Goal: Task Accomplishment & Management: Manage account settings

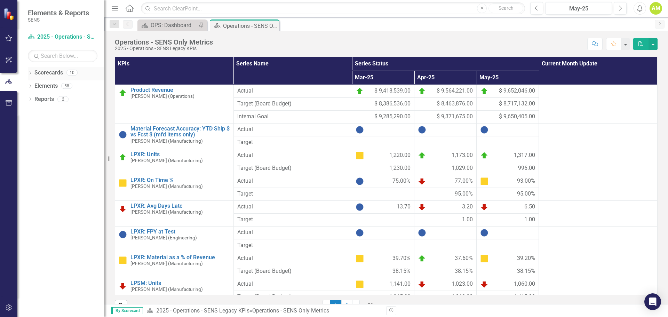
click at [30, 74] on icon "Dropdown" at bounding box center [30, 74] width 5 height 4
click at [34, 85] on icon "Dropdown" at bounding box center [33, 86] width 5 height 4
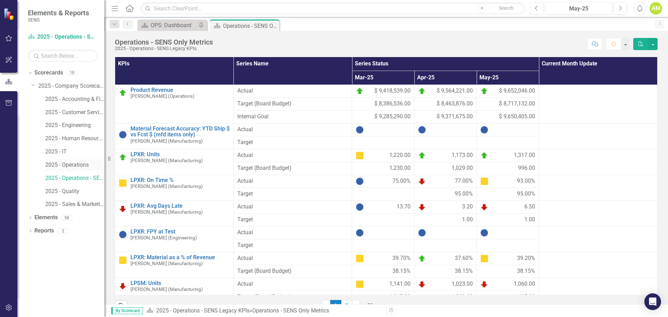
click at [90, 165] on link "2025 - Operations" at bounding box center [74, 165] width 59 height 8
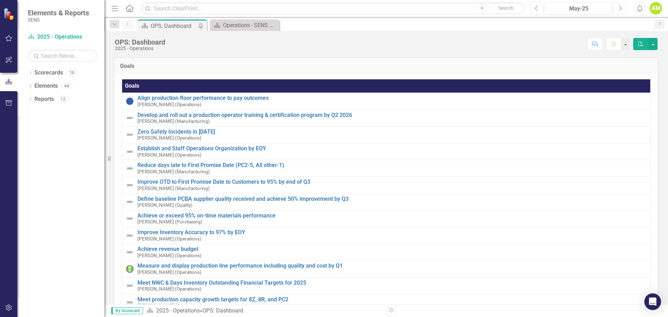
click at [621, 8] on icon "button" at bounding box center [621, 8] width 3 height 5
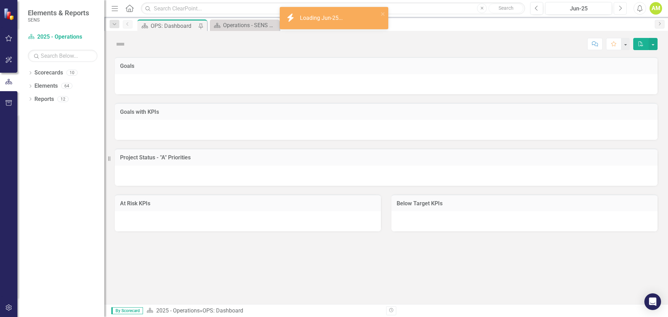
click at [621, 8] on icon "button" at bounding box center [621, 8] width 3 height 5
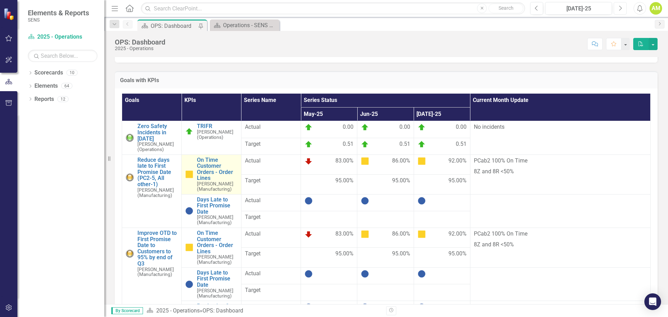
scroll to position [35, 0]
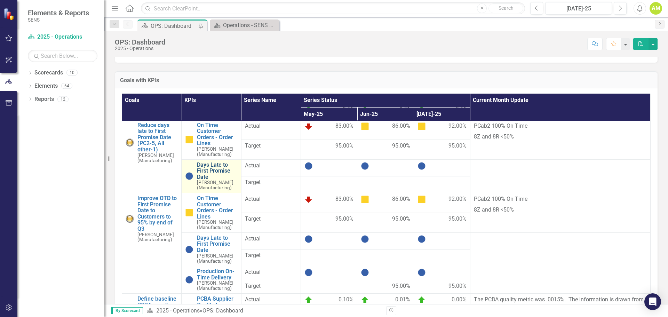
click at [202, 168] on link "Days Late to First Promise Date" at bounding box center [217, 171] width 40 height 18
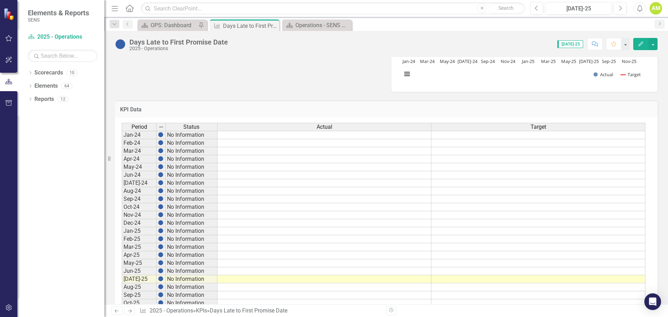
scroll to position [350, 0]
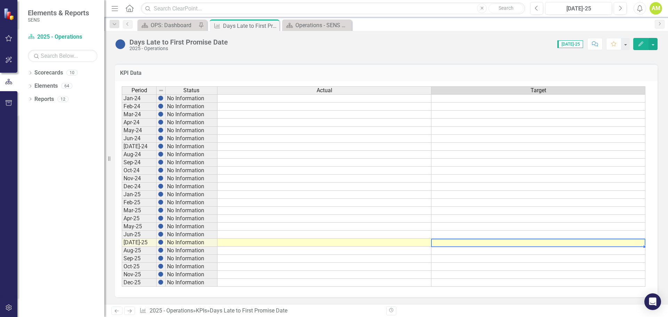
click at [525, 242] on td at bounding box center [539, 243] width 214 height 8
type textarea "1"
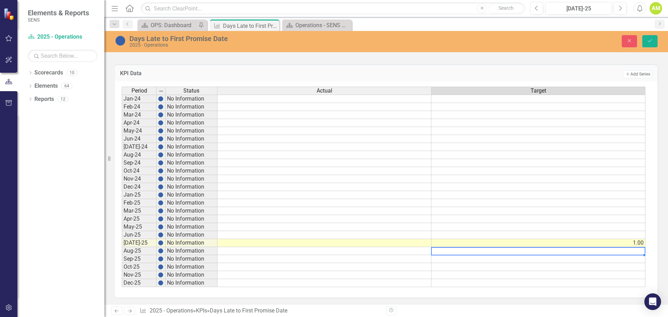
type textarea "1"
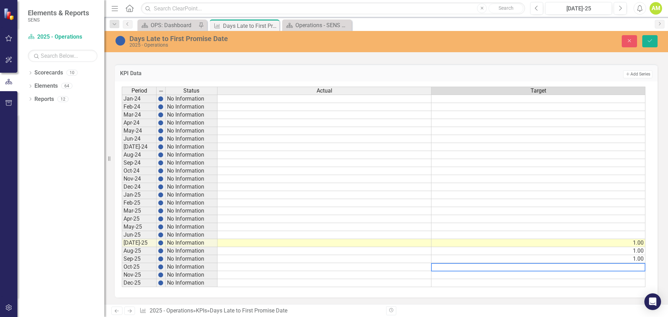
type textarea "1"
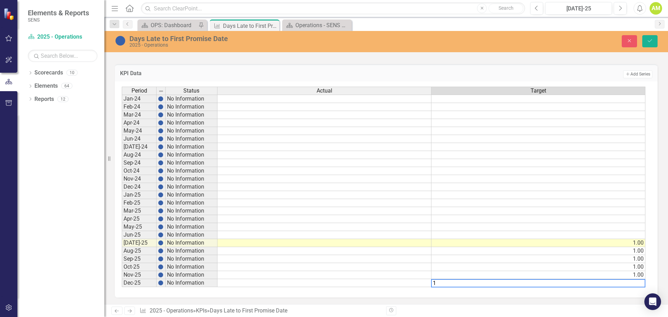
click at [654, 209] on div "KPI Data Add Add Series Period Status Actual Target Jan-24 No Information Feb-2…" at bounding box center [386, 177] width 553 height 242
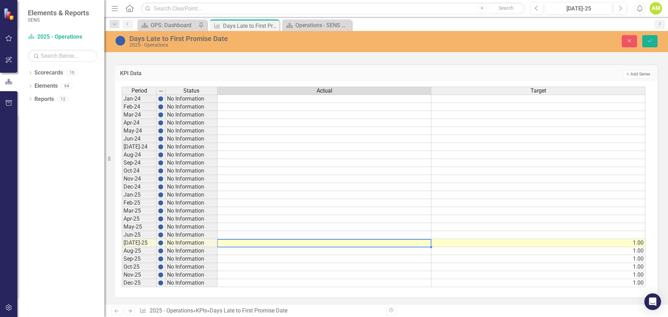
click at [395, 241] on td at bounding box center [325, 243] width 214 height 8
type textarea "14.2"
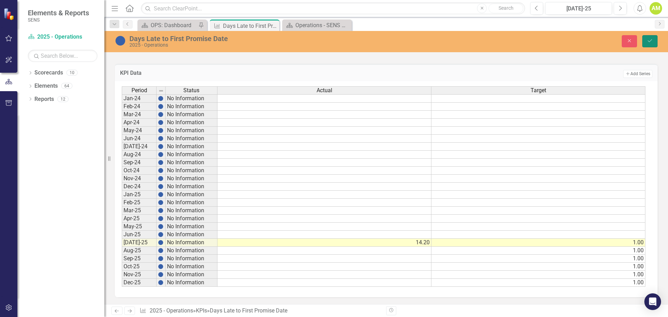
click at [653, 43] on button "Save" at bounding box center [650, 41] width 15 height 12
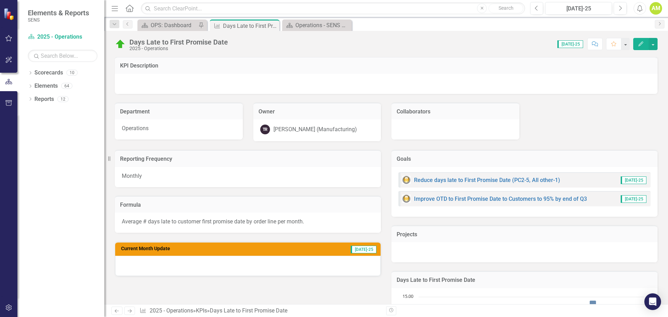
scroll to position [0, 0]
click at [176, 270] on div at bounding box center [248, 266] width 266 height 20
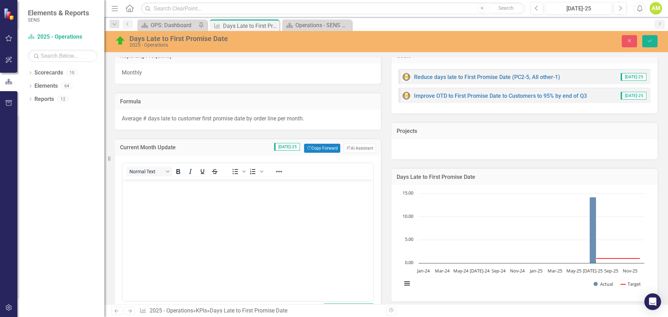
scroll to position [104, 0]
click at [138, 204] on body "Rich Text Area. Press ALT-0 for help." at bounding box center [248, 231] width 251 height 104
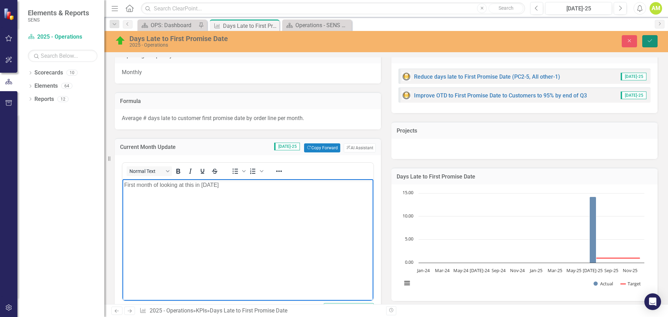
drag, startPoint x: 649, startPoint y: 45, endPoint x: 306, endPoint y: 36, distance: 344.0
click at [649, 45] on button "Save" at bounding box center [650, 41] width 15 height 12
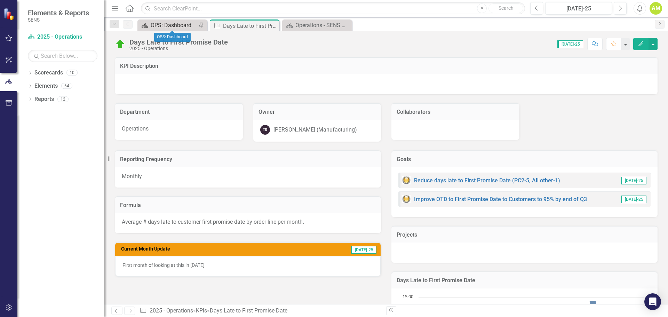
click at [175, 27] on div "OPS: Dashboard" at bounding box center [174, 25] width 46 height 9
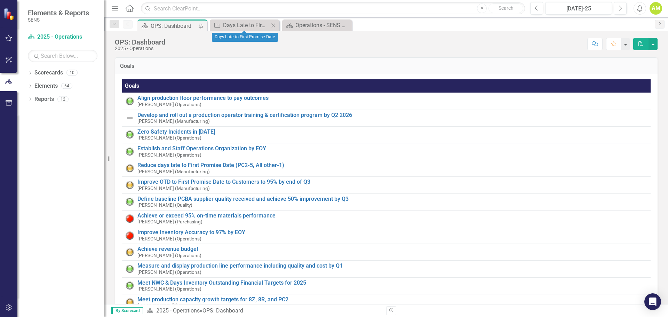
click at [274, 25] on icon "Close" at bounding box center [273, 26] width 7 height 6
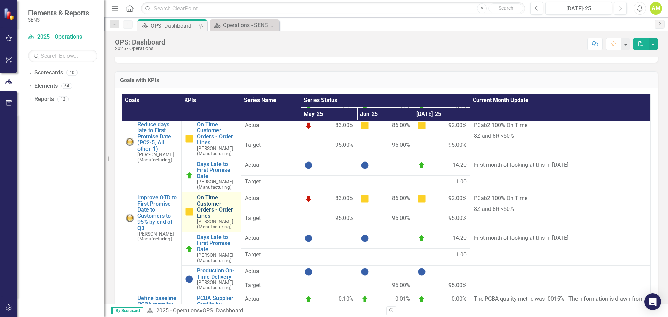
scroll to position [35, 0]
click at [207, 211] on link "On Time Customer Orders - Order Lines" at bounding box center [217, 207] width 40 height 24
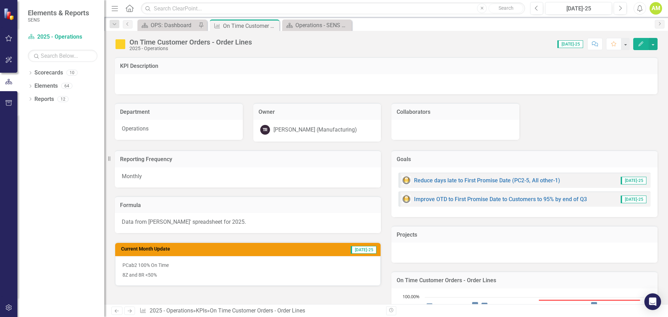
click at [147, 41] on div "On Time Customer Orders - Order Lines" at bounding box center [190, 42] width 123 height 8
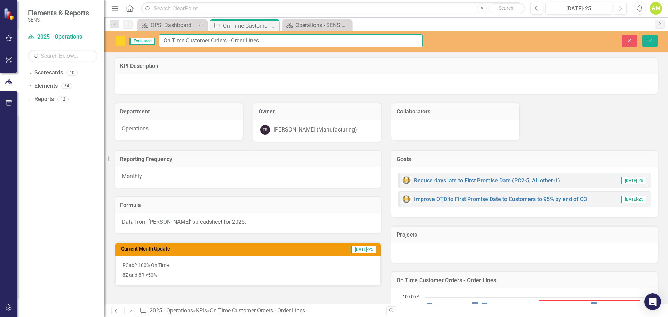
drag, startPoint x: 228, startPoint y: 40, endPoint x: 139, endPoint y: 43, distance: 89.2
click at [139, 43] on div "Evaluated On Time Customer Orders - Order Lines" at bounding box center [269, 40] width 308 height 13
drag, startPoint x: 269, startPoint y: 38, endPoint x: 95, endPoint y: 40, distance: 174.7
click at [95, 40] on div "Elements & Reports SENS Scorecard 2025 - Operations Search Dropdown Scorecards …" at bounding box center [334, 158] width 668 height 317
type input "SENS AOTD%"
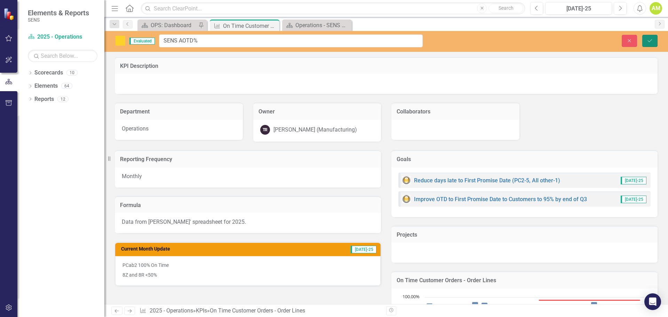
click at [654, 44] on button "Save" at bounding box center [650, 41] width 15 height 12
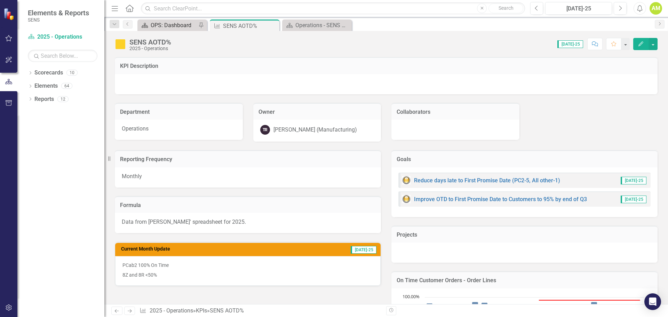
click at [154, 22] on div "OPS: Dashboard" at bounding box center [174, 25] width 46 height 9
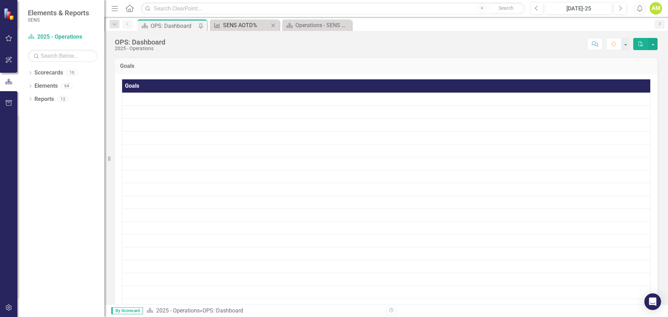
click at [235, 28] on div "SENS AOTD%" at bounding box center [246, 25] width 46 height 9
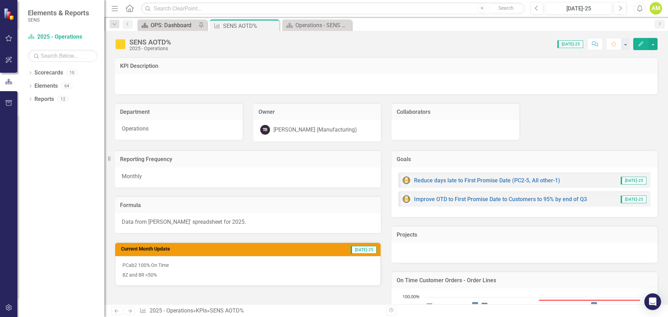
click at [164, 25] on div "OPS: Dashboard" at bounding box center [174, 25] width 46 height 9
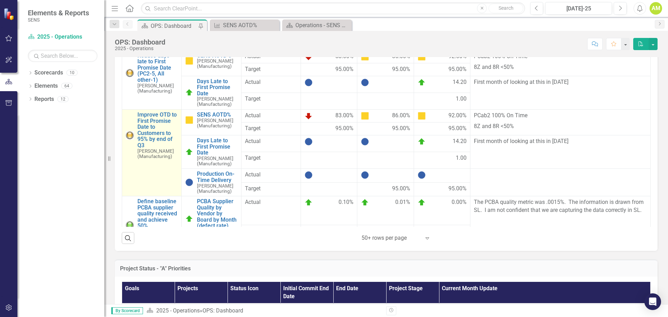
scroll to position [348, 0]
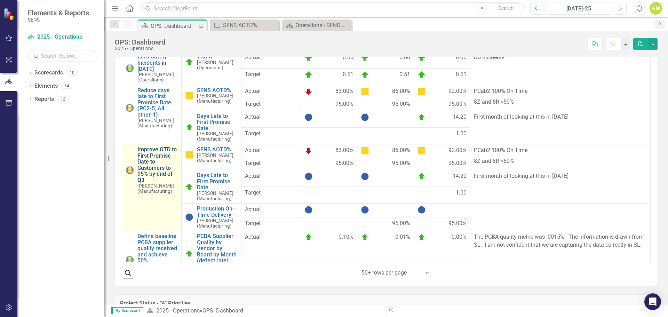
click at [150, 153] on link "Improve OTD to First Promise Date to Customers to 95% by end of Q3" at bounding box center [157, 165] width 40 height 37
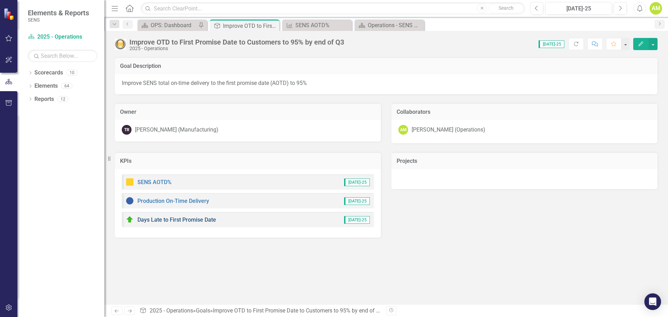
drag, startPoint x: 199, startPoint y: 282, endPoint x: 151, endPoint y: 220, distance: 78.4
click at [198, 282] on div "Goal Description Improve SENS total on-time delivery to the first promise date …" at bounding box center [386, 180] width 564 height 247
click at [227, 162] on h3 "KPIs" at bounding box center [248, 161] width 256 height 6
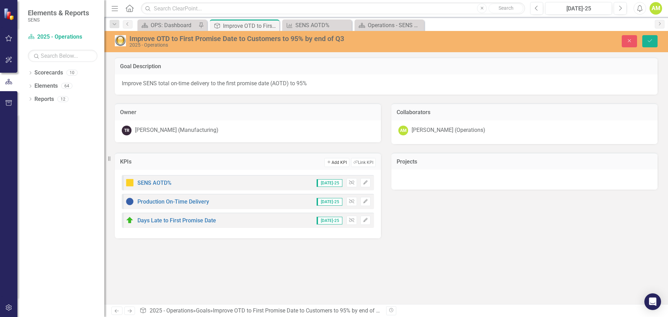
click at [337, 159] on button "Add Add KPI" at bounding box center [336, 162] width 25 height 9
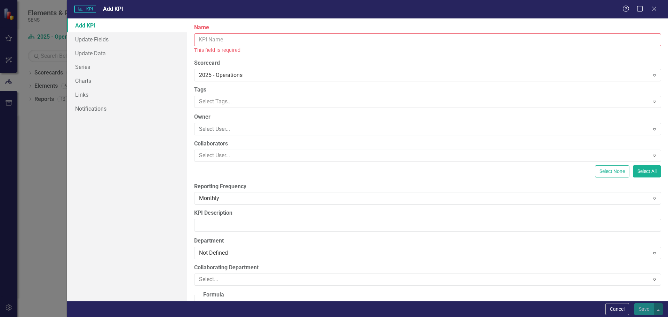
drag, startPoint x: 216, startPoint y: 33, endPoint x: 216, endPoint y: 41, distance: 8.7
click at [216, 41] on div "Name This field is required" at bounding box center [427, 39] width 467 height 30
click at [216, 41] on input "Name" at bounding box center [427, 39] width 467 height 13
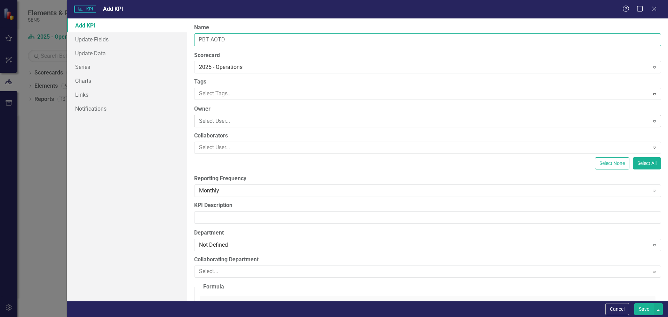
type input "PBT AOTD"
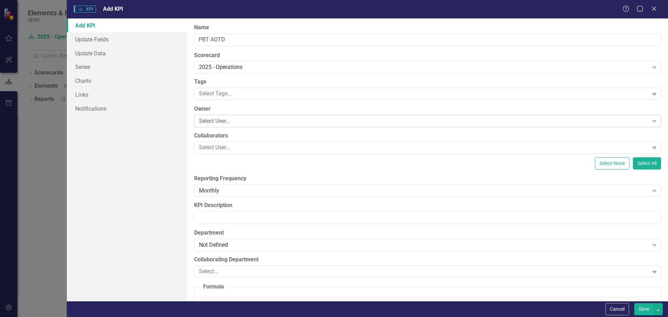
click at [211, 123] on div "Select User..." at bounding box center [424, 121] width 450 height 8
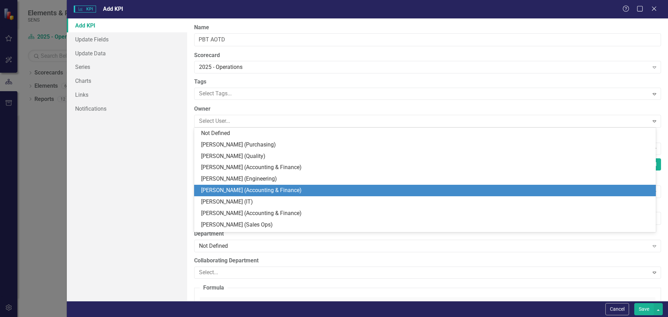
type input "t"
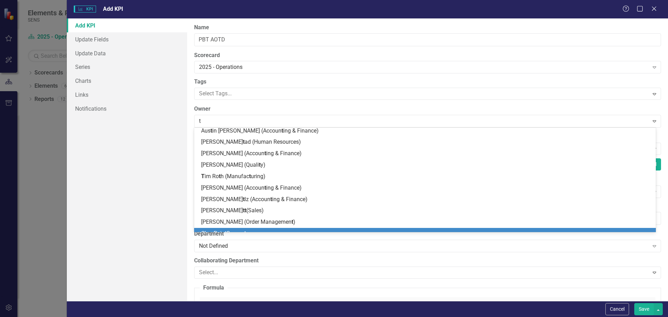
scroll to position [204, 0]
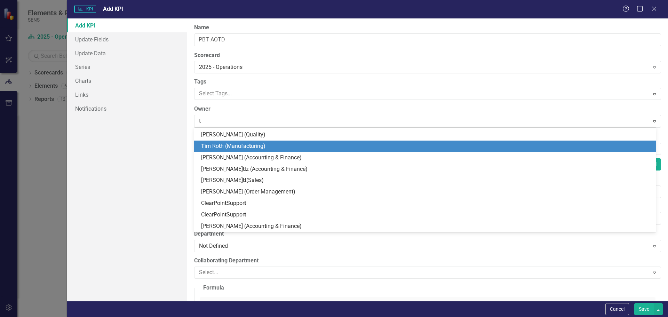
click at [228, 148] on span "T im Ro t h (Manufac t uring)" at bounding box center [233, 146] width 64 height 7
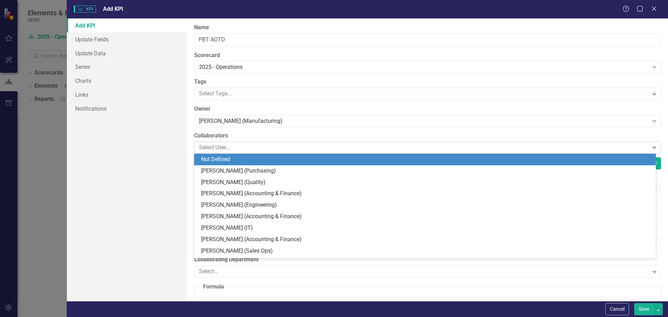
click at [206, 147] on div at bounding box center [422, 147] width 453 height 9
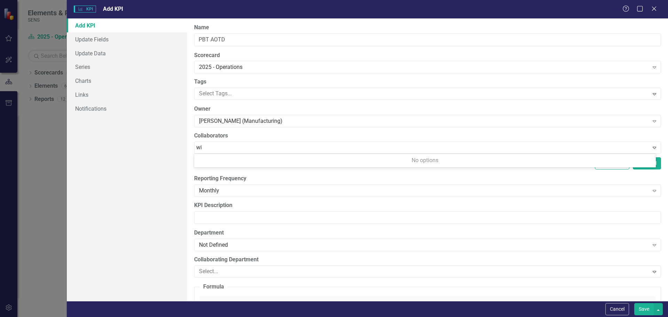
type input "w"
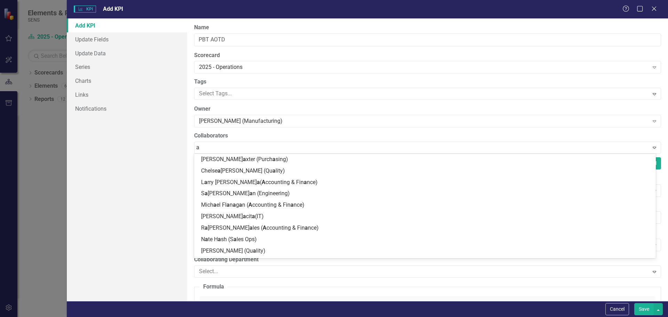
type input "an"
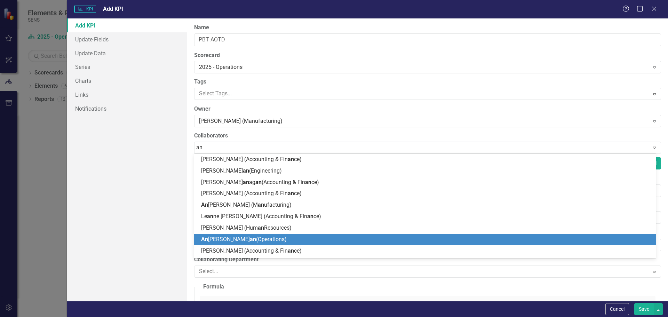
drag, startPoint x: 227, startPoint y: 240, endPoint x: 197, endPoint y: 229, distance: 31.9
click at [227, 240] on span "An [PERSON_NAME] an (Operations)" at bounding box center [244, 239] width 86 height 7
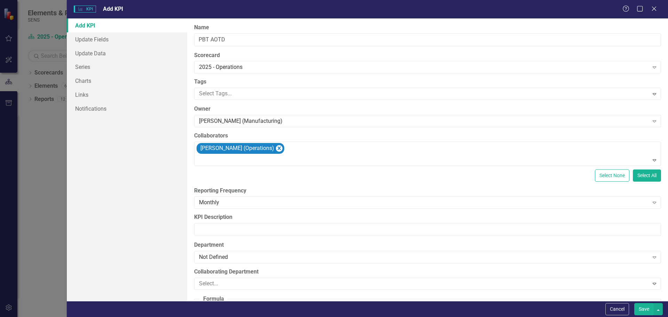
click at [147, 166] on div "Add KPI Update Fields Update Data Series Charts Links Notifications" at bounding box center [127, 159] width 120 height 283
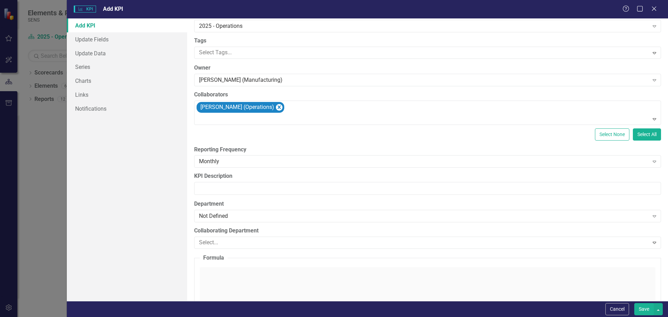
scroll to position [35, 0]
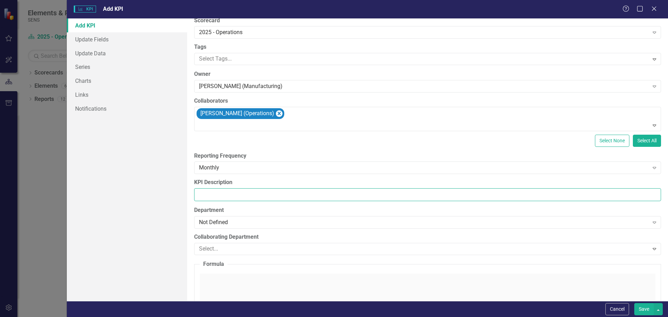
click at [209, 198] on input "KPI Description" at bounding box center [427, 194] width 467 height 13
type input "On-time delivery to acknowledged date (first promise date)"
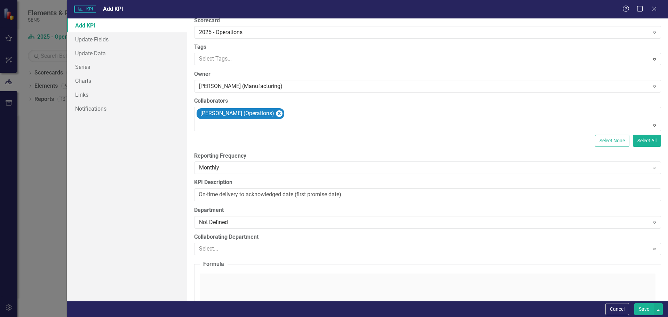
click at [642, 310] on button "Save" at bounding box center [644, 309] width 19 height 12
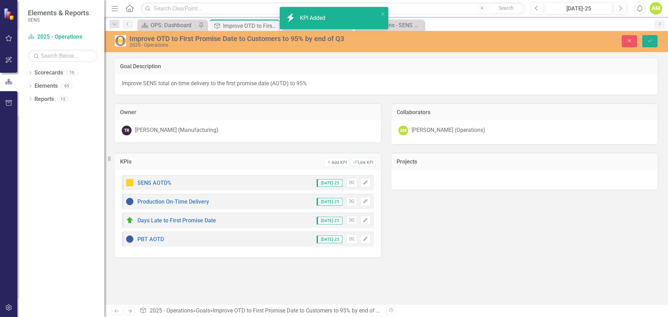
click at [449, 257] on div "KPIs Add Add KPI Link Tag Link KPI SENS AOTD% [DATE]-25 Unlink Edit Production …" at bounding box center [386, 200] width 553 height 113
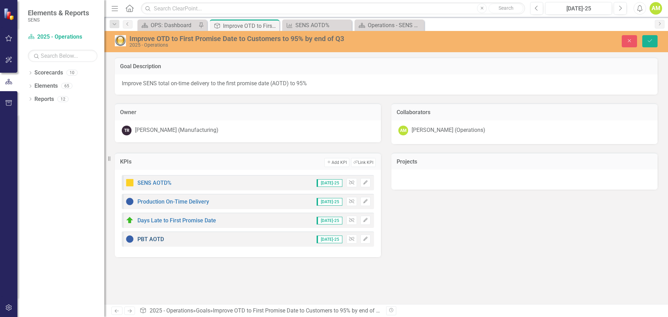
click at [152, 238] on link "PBT AOTD" at bounding box center [150, 239] width 26 height 7
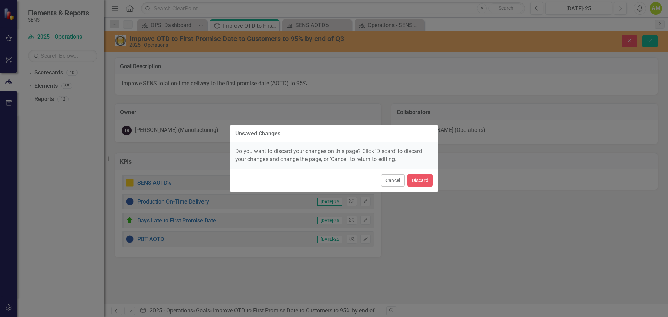
click at [456, 236] on div "Unsaved Changes Do you want to discard your changes on this page? Click 'Discar…" at bounding box center [334, 158] width 668 height 317
click at [381, 176] on button "Cancel" at bounding box center [393, 180] width 24 height 12
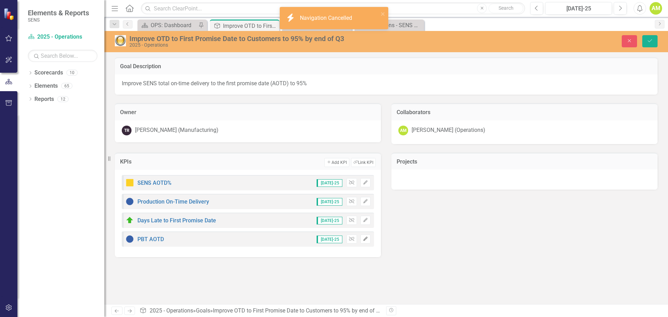
click at [364, 239] on icon "button" at bounding box center [365, 239] width 4 height 4
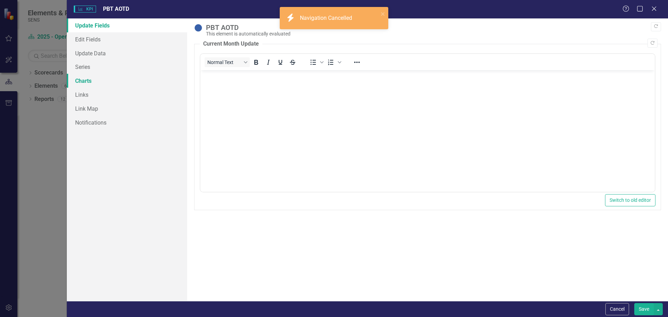
scroll to position [0, 0]
click at [92, 56] on link "Update Data" at bounding box center [127, 53] width 120 height 14
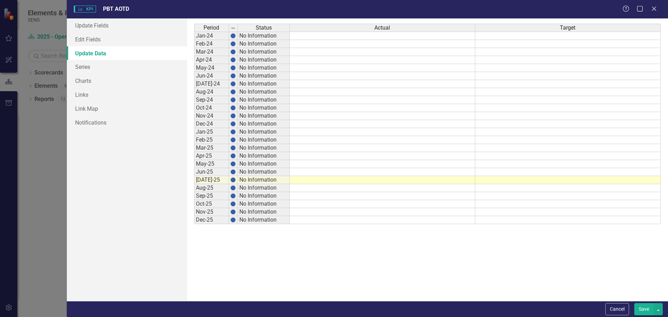
click at [507, 174] on td at bounding box center [568, 172] width 186 height 8
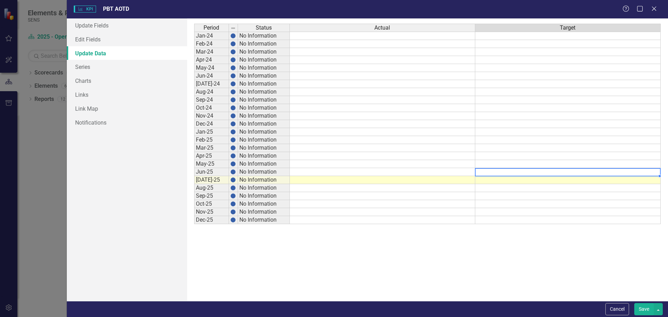
click at [194, 135] on div "Period Status Actual Target Jan-24 No Information Feb-24 No Information Mar-24 …" at bounding box center [194, 124] width 0 height 200
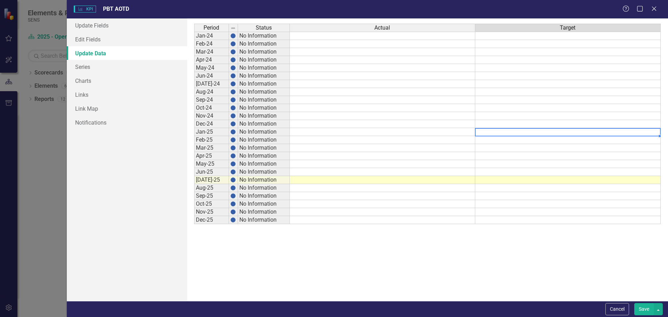
type textarea "95"
drag, startPoint x: 604, startPoint y: 124, endPoint x: 604, endPoint y: 129, distance: 5.6
click at [604, 125] on td at bounding box center [568, 124] width 186 height 8
click at [603, 134] on td "95.00" at bounding box center [568, 132] width 186 height 8
click at [552, 133] on td "95.00" at bounding box center [568, 132] width 186 height 8
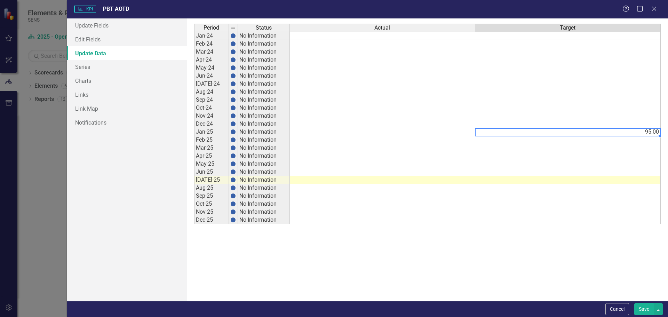
click at [552, 133] on td "95.00" at bounding box center [568, 132] width 186 height 8
type textarea "95"
drag, startPoint x: 488, startPoint y: 134, endPoint x: 459, endPoint y: 128, distance: 29.6
click at [459, 128] on div "Period Status Actual Target Jan-24 No Information Feb-24 No Information Mar-24 …" at bounding box center [427, 160] width 467 height 272
click at [549, 134] on textarea at bounding box center [568, 132] width 186 height 8
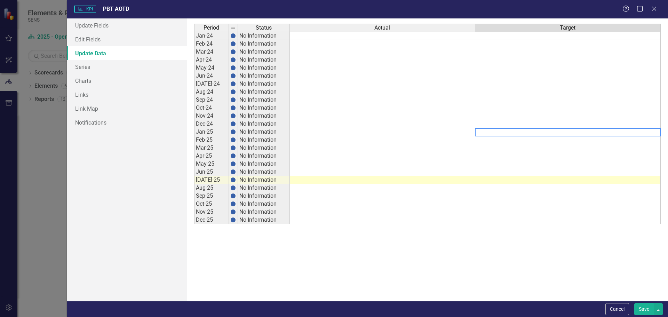
click at [549, 134] on textarea at bounding box center [568, 132] width 186 height 8
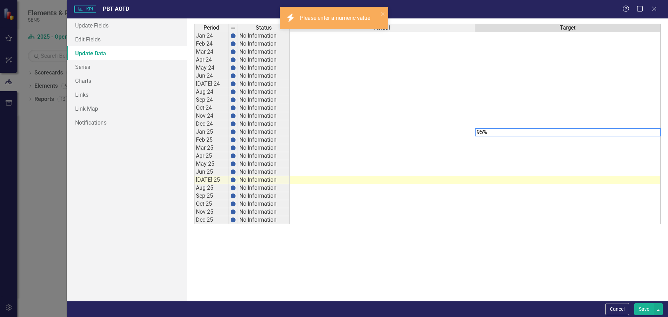
type textarea "95%"
click at [514, 164] on td at bounding box center [568, 164] width 186 height 8
drag, startPoint x: 496, startPoint y: 132, endPoint x: 461, endPoint y: 133, distance: 35.2
click at [461, 133] on div "Period Status Actual Target Jan-24 No Information Feb-24 No Information Mar-24 …" at bounding box center [427, 160] width 467 height 272
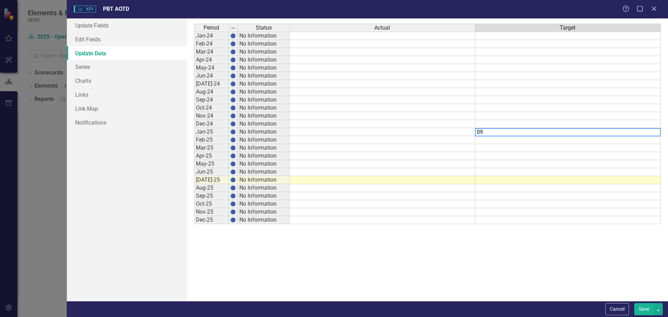
type textarea "095"
click at [648, 133] on td "95.00" at bounding box center [568, 132] width 186 height 8
type textarea "0.95"
click at [640, 130] on td "0.95" at bounding box center [568, 132] width 186 height 8
click at [82, 70] on link "Series" at bounding box center [127, 67] width 120 height 14
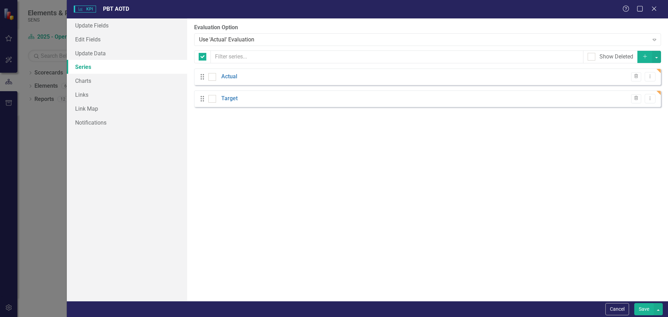
checkbox input "false"
click at [85, 55] on link "Update Data" at bounding box center [127, 53] width 120 height 14
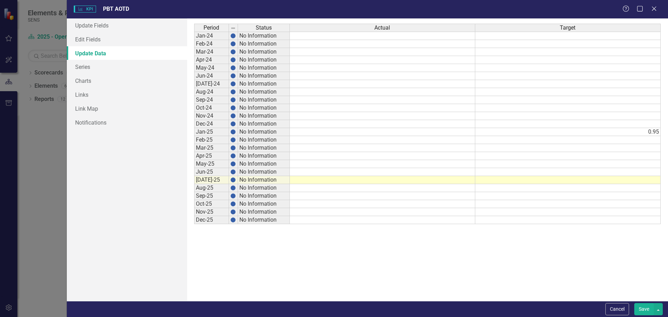
click at [613, 133] on td "0.95" at bounding box center [568, 132] width 186 height 8
click at [93, 40] on link "Edit Fields" at bounding box center [127, 39] width 120 height 14
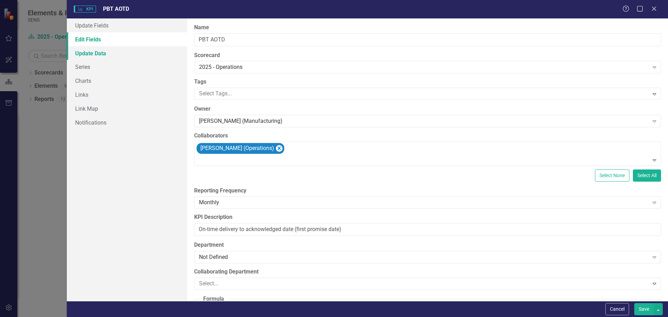
click at [84, 50] on link "Update Data" at bounding box center [127, 53] width 120 height 14
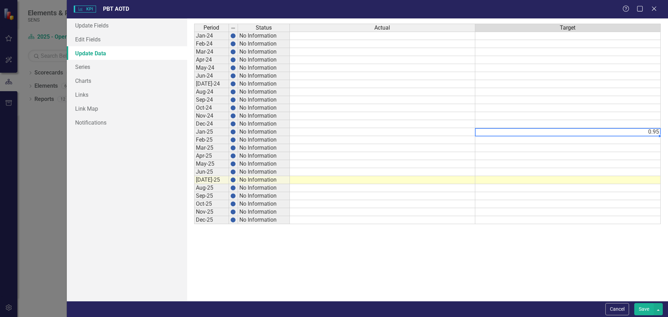
click at [194, 135] on div "Period Status Actual Target Jan-24 No Information Feb-24 No Information Mar-24 …" at bounding box center [194, 124] width 0 height 200
click at [84, 92] on link "Links" at bounding box center [127, 95] width 120 height 14
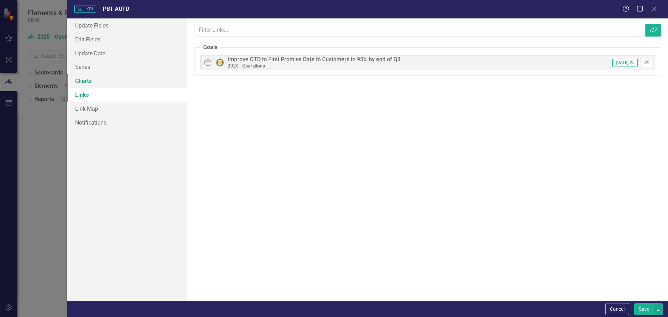
click at [87, 77] on link "Charts" at bounding box center [127, 81] width 120 height 14
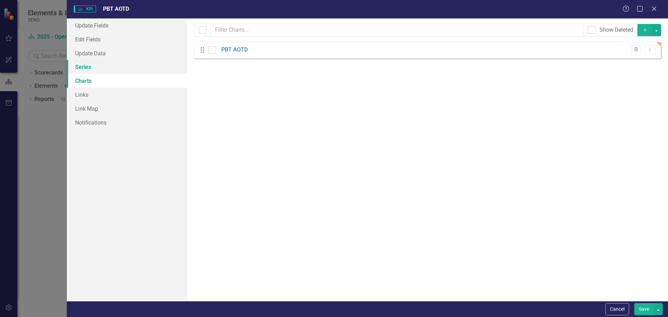
click at [80, 64] on link "Series" at bounding box center [127, 67] width 120 height 14
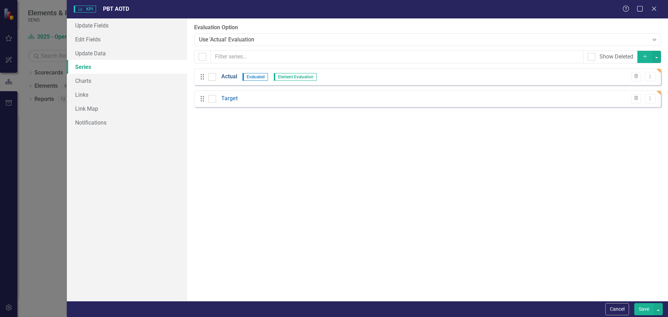
click at [230, 76] on link "Actual" at bounding box center [229, 77] width 16 height 8
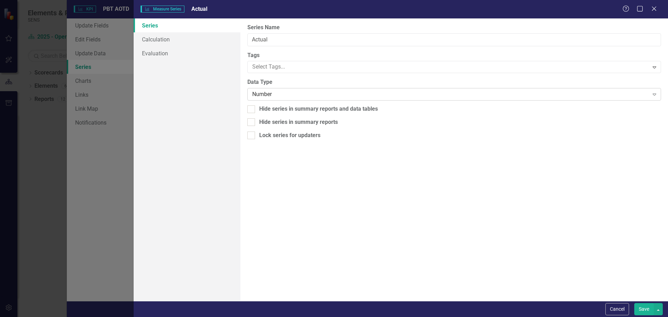
click at [263, 92] on div "Number" at bounding box center [450, 94] width 396 height 8
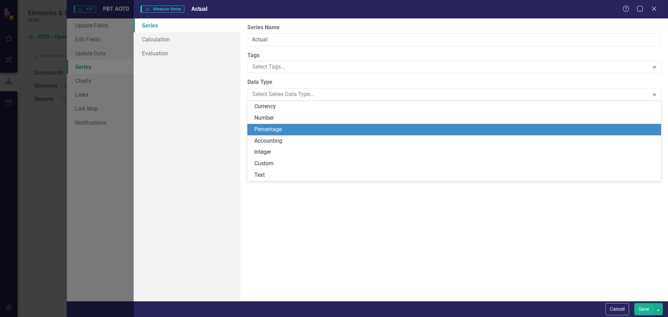
click at [267, 126] on div "Percentage" at bounding box center [455, 130] width 403 height 8
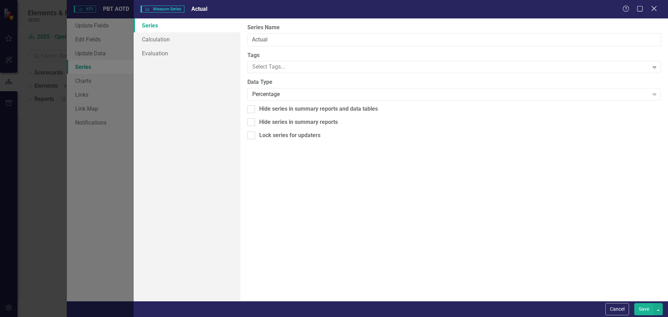
click at [654, 9] on icon at bounding box center [654, 8] width 5 height 5
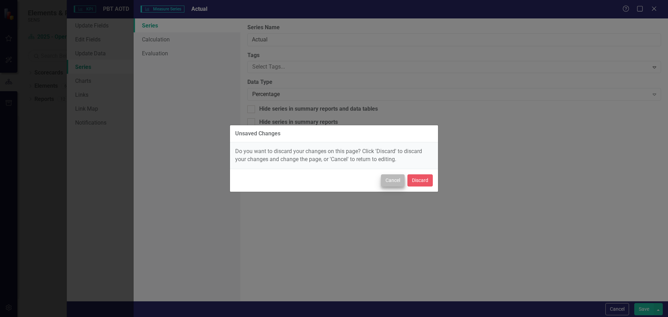
drag, startPoint x: 379, startPoint y: 181, endPoint x: 386, endPoint y: 180, distance: 6.8
click at [383, 181] on div "Cancel Discard" at bounding box center [334, 180] width 208 height 23
click at [390, 181] on button "Cancel" at bounding box center [393, 180] width 24 height 12
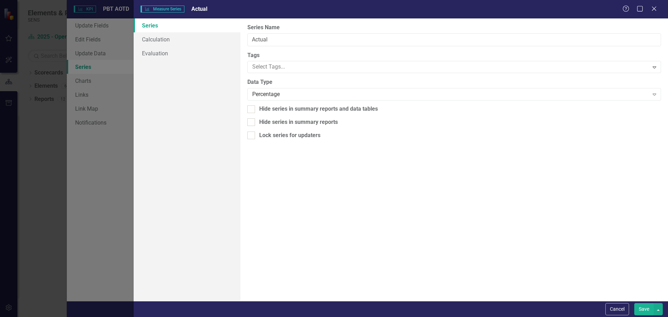
click at [640, 312] on button "Save" at bounding box center [644, 309] width 19 height 12
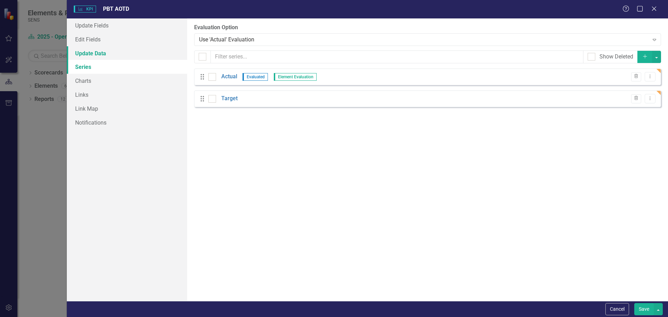
click at [92, 56] on link "Update Data" at bounding box center [127, 53] width 120 height 14
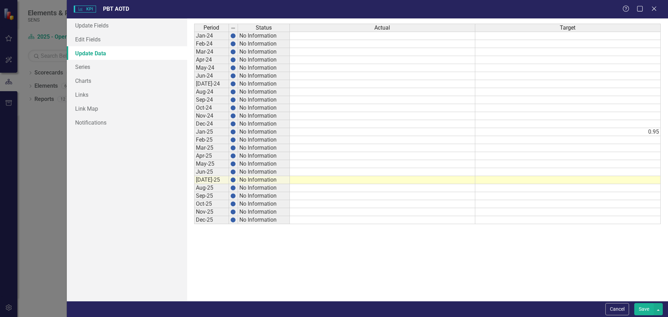
click at [640, 132] on td "0.95" at bounding box center [568, 132] width 186 height 8
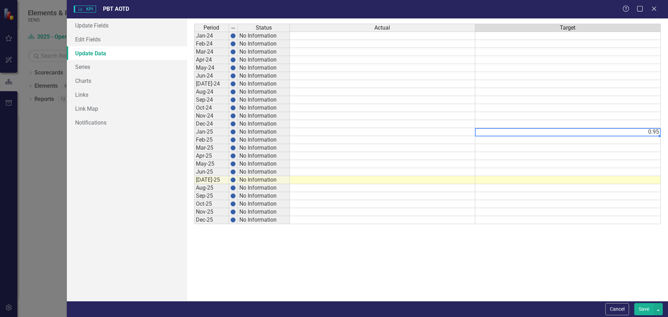
type textarea "95"
click at [79, 66] on link "Series" at bounding box center [127, 67] width 120 height 14
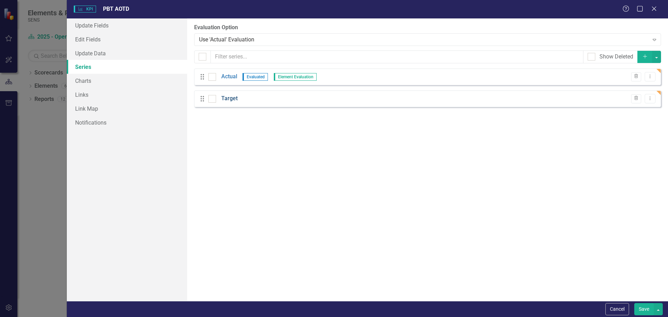
click at [226, 99] on link "Target" at bounding box center [229, 99] width 16 height 8
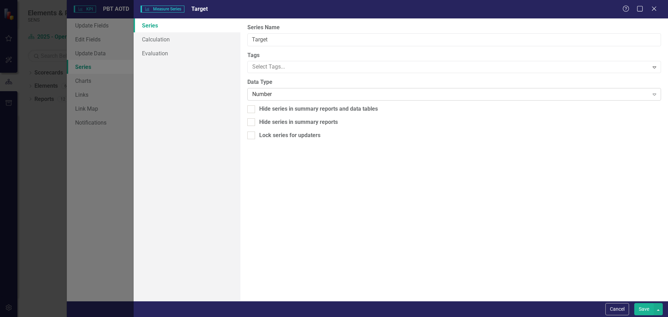
click at [279, 92] on div "Number" at bounding box center [450, 94] width 396 height 8
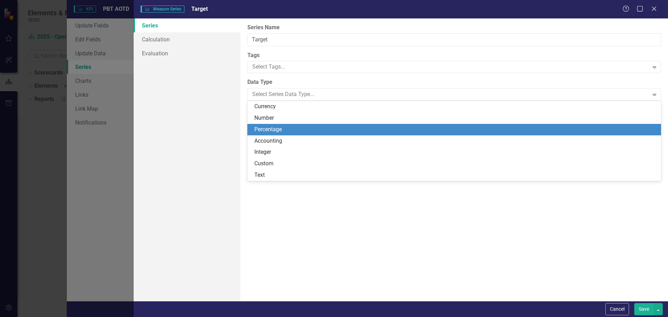
drag, startPoint x: 279, startPoint y: 131, endPoint x: 265, endPoint y: 121, distance: 16.8
click at [279, 130] on div "Percentage" at bounding box center [455, 130] width 403 height 8
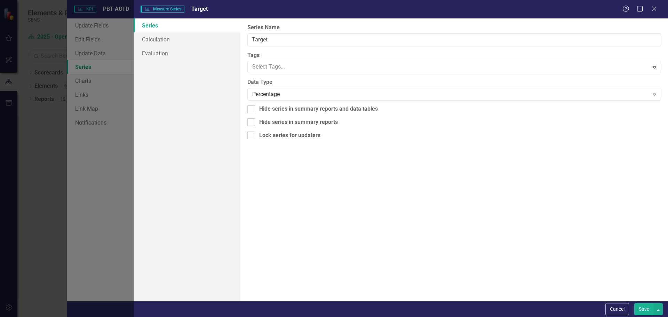
drag, startPoint x: 637, startPoint y: 306, endPoint x: 556, endPoint y: 298, distance: 81.2
click at [637, 307] on button "Save" at bounding box center [644, 309] width 19 height 12
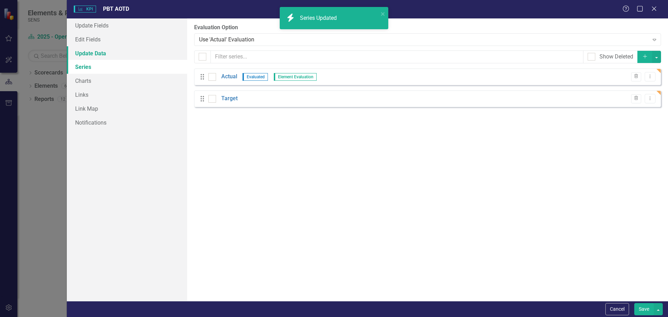
click at [90, 53] on link "Update Data" at bounding box center [127, 53] width 120 height 14
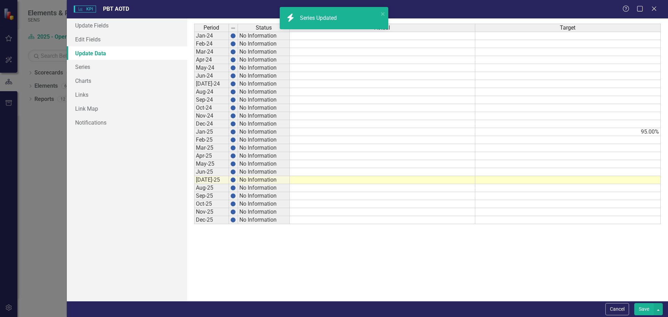
click at [614, 142] on td at bounding box center [568, 140] width 186 height 8
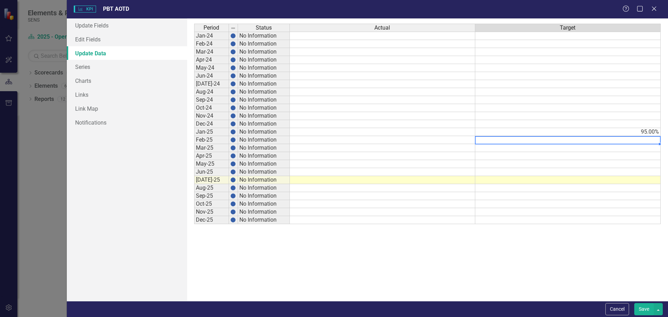
type textarea "95"
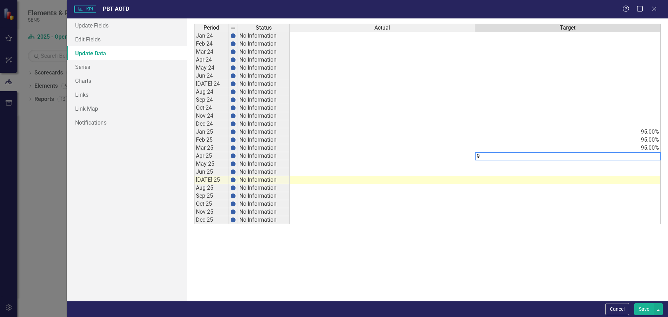
type textarea "95"
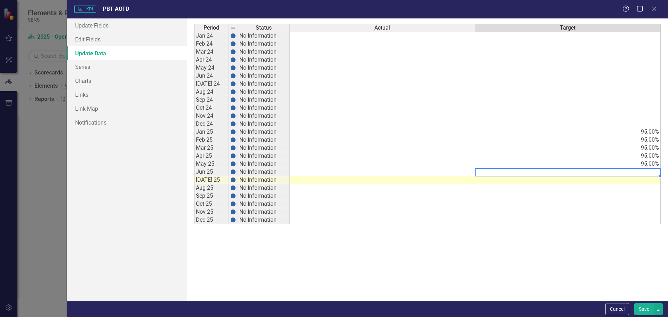
type textarea "95"
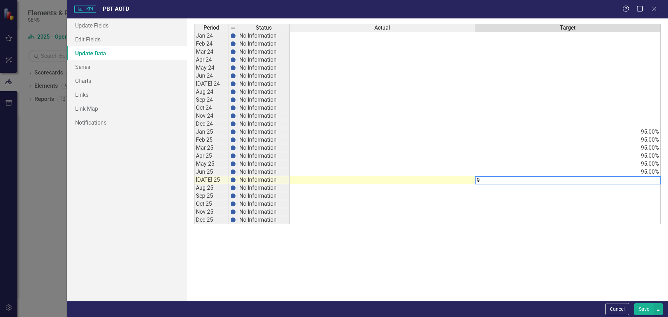
type textarea "95"
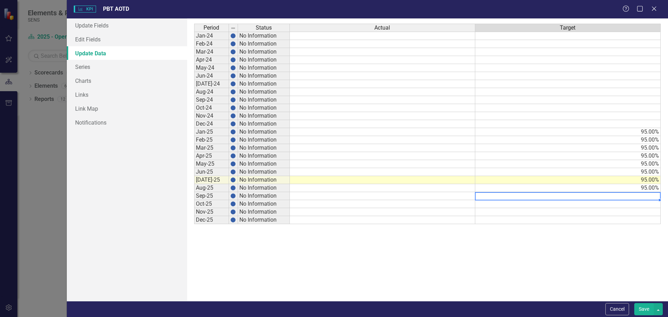
type textarea "95"
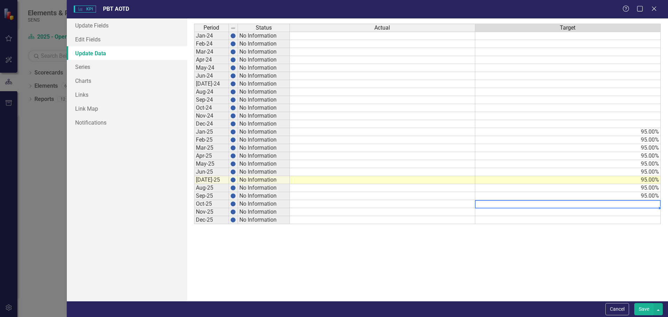
type textarea "95"
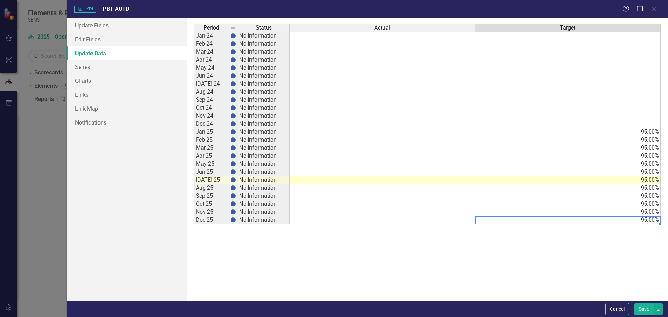
click at [194, 167] on div "Period Status Actual Target Jan-24 No Information Feb-24 No Information Mar-24 …" at bounding box center [194, 124] width 0 height 200
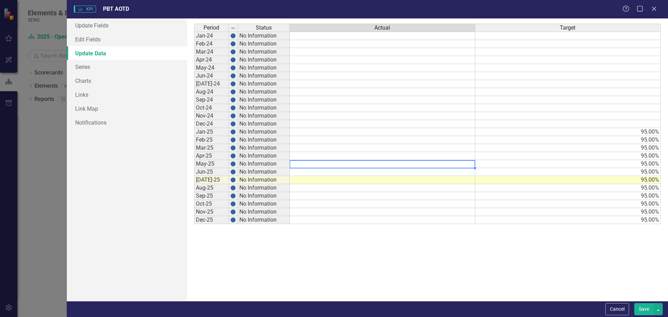
click at [367, 175] on td at bounding box center [383, 172] width 186 height 8
type textarea "88"
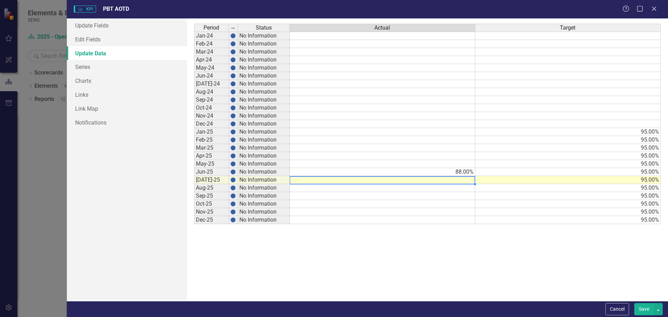
click at [638, 309] on button "Save" at bounding box center [644, 309] width 19 height 12
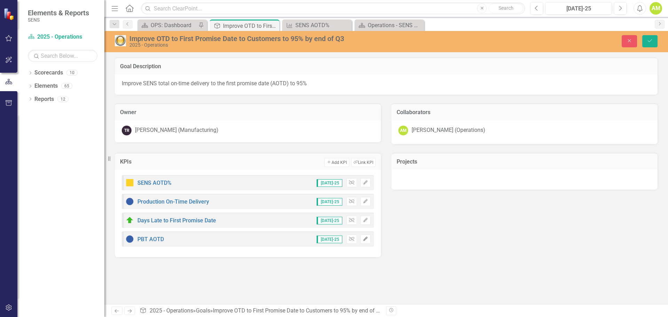
click at [365, 238] on icon "Edit" at bounding box center [365, 239] width 5 height 4
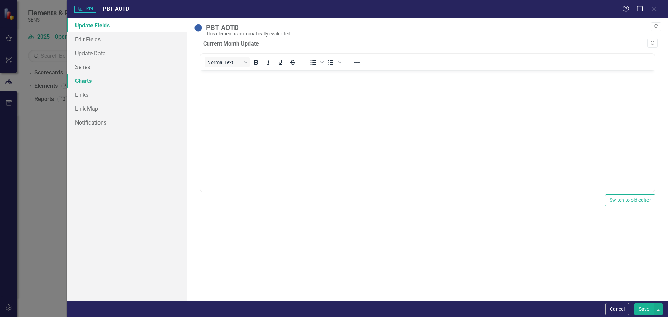
click at [90, 82] on link "Charts" at bounding box center [127, 81] width 120 height 14
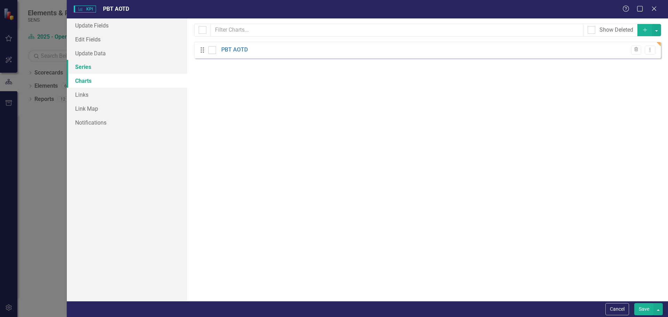
click at [84, 69] on link "Series" at bounding box center [127, 67] width 120 height 14
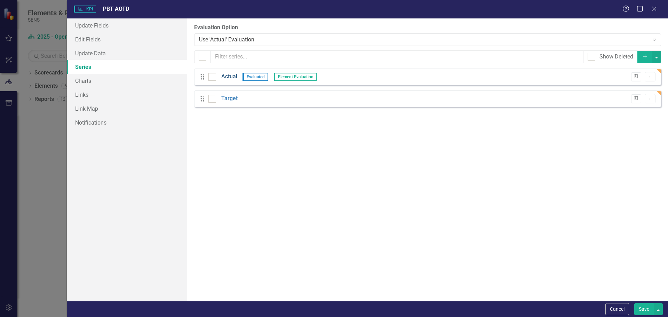
click at [230, 77] on link "Actual" at bounding box center [229, 77] width 16 height 8
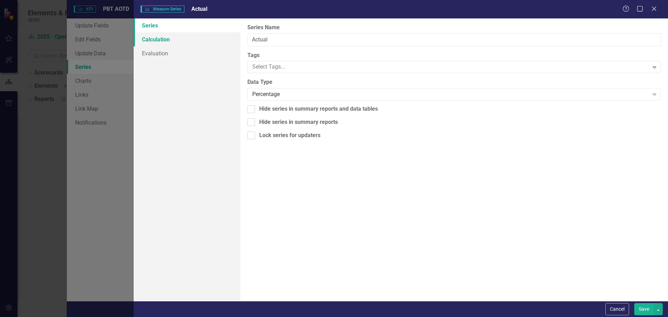
click at [154, 39] on link "Calculation" at bounding box center [187, 39] width 107 height 14
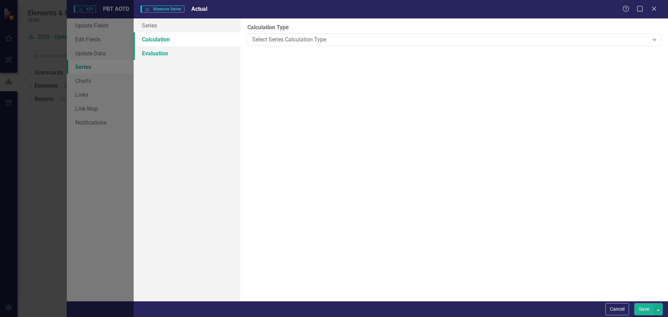
click at [154, 56] on link "Evaluation" at bounding box center [187, 53] width 107 height 14
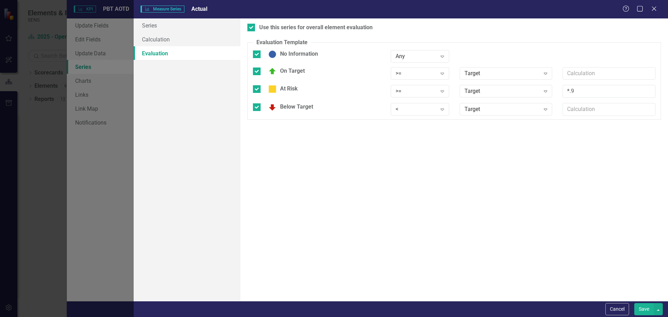
click at [644, 307] on button "Save" at bounding box center [644, 309] width 19 height 12
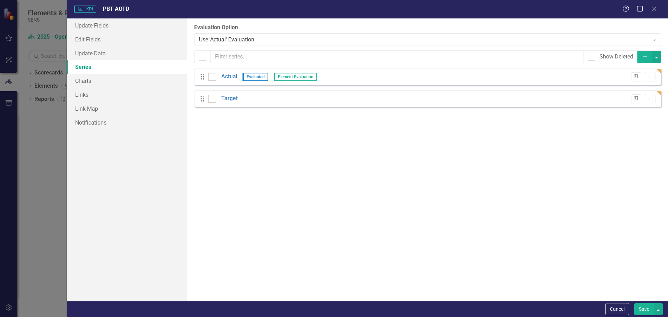
click at [638, 305] on button "Save" at bounding box center [644, 309] width 19 height 12
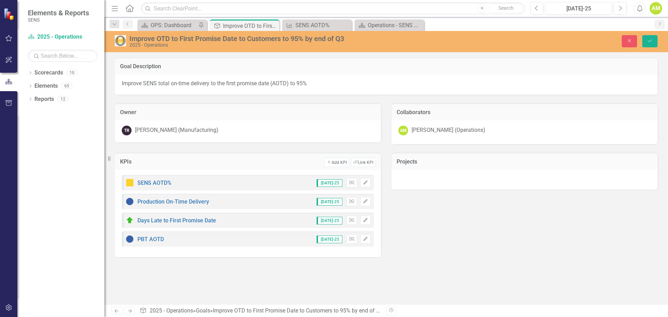
click at [503, 262] on div "Goal Description Improve SENS total on-time delivery to the first promise date …" at bounding box center [386, 156] width 564 height 215
click at [31, 73] on icon at bounding box center [31, 72] width 2 height 3
click at [32, 88] on div "Dropdown" at bounding box center [33, 86] width 5 height 6
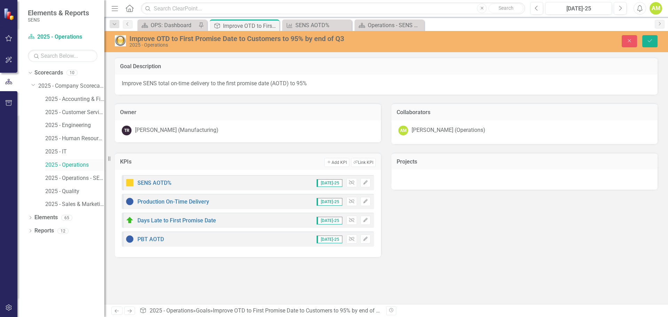
click at [68, 165] on link "2025 - Operations" at bounding box center [74, 165] width 59 height 8
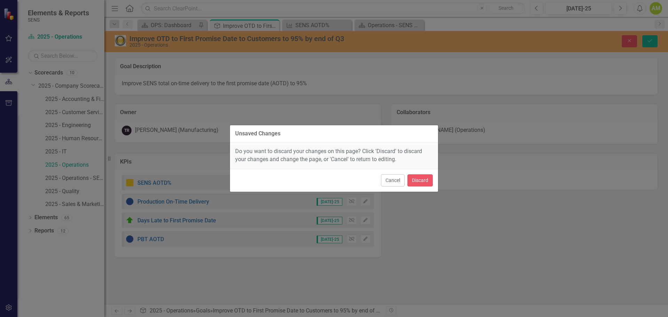
click at [518, 239] on div "Unsaved Changes Do you want to discard your changes on this page? Click 'Discar…" at bounding box center [334, 158] width 668 height 317
click at [385, 181] on button "Cancel" at bounding box center [393, 180] width 24 height 12
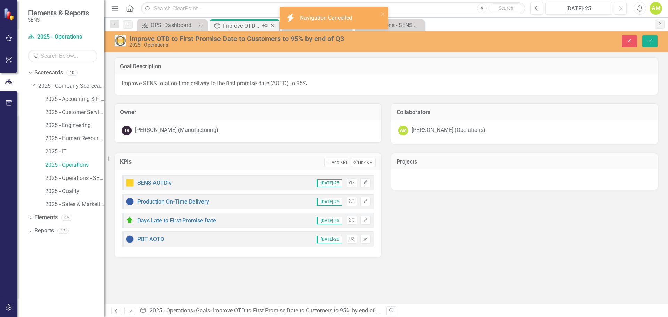
click at [247, 27] on div "Improve OTD to First Promise Date to Customers to 95% by end of Q3" at bounding box center [241, 26] width 37 height 9
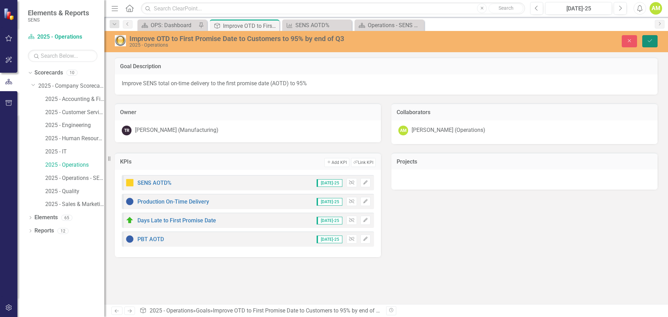
click at [648, 45] on button "Save" at bounding box center [650, 41] width 15 height 12
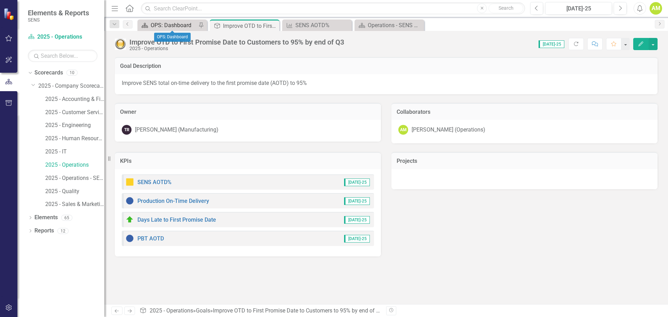
click at [172, 25] on div "OPS: Dashboard" at bounding box center [174, 25] width 46 height 9
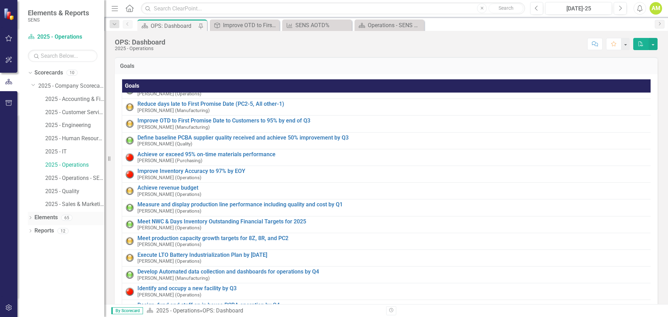
click at [31, 218] on icon "Dropdown" at bounding box center [30, 218] width 5 height 4
click at [54, 231] on link "Goal Goals" at bounding box center [50, 231] width 24 height 8
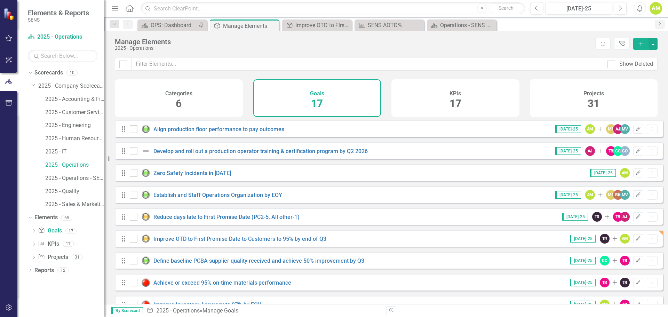
click at [639, 46] on button "Add" at bounding box center [640, 44] width 15 height 12
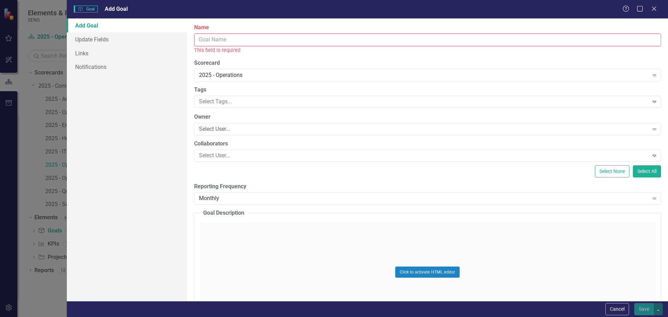
click at [207, 39] on input "Name" at bounding box center [427, 39] width 467 height 13
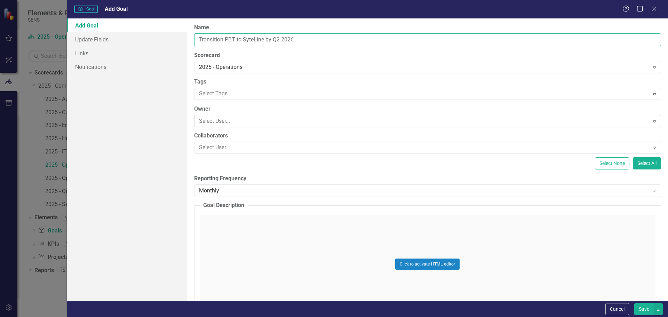
type input "Transition PBT to SyteLine by Q2 2026"
click at [229, 120] on div "Select User..." at bounding box center [424, 121] width 450 height 8
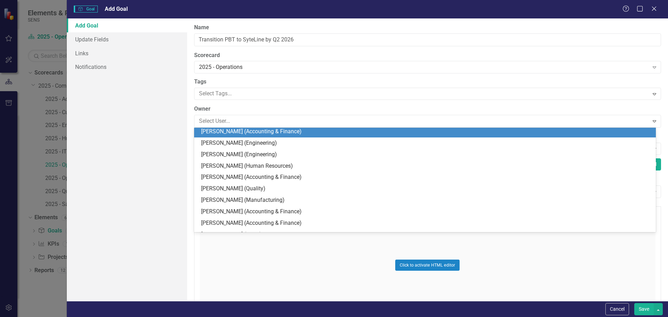
scroll to position [209, 0]
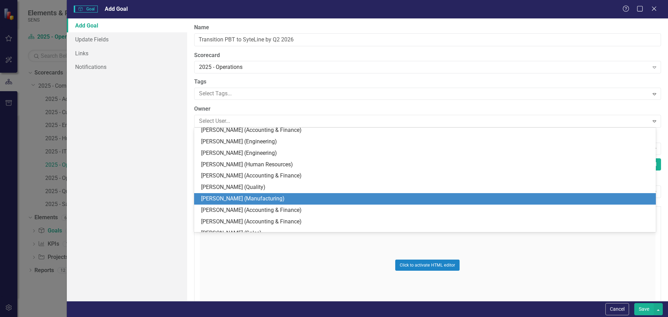
click at [227, 201] on div "[PERSON_NAME] (Manufacturing)" at bounding box center [426, 199] width 451 height 8
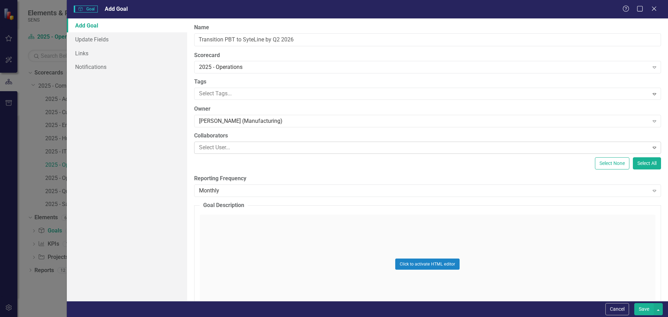
click at [219, 145] on div at bounding box center [422, 147] width 453 height 9
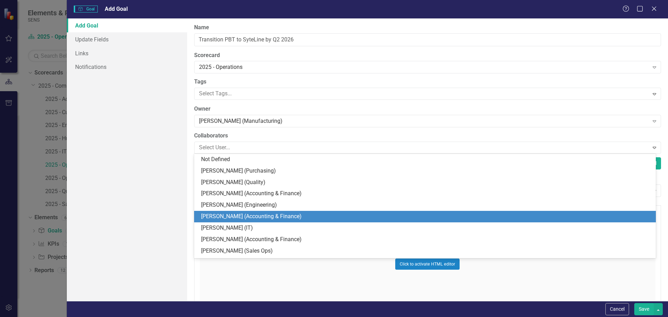
click at [236, 213] on div "[PERSON_NAME] (Accounting & Finance)" at bounding box center [426, 217] width 451 height 8
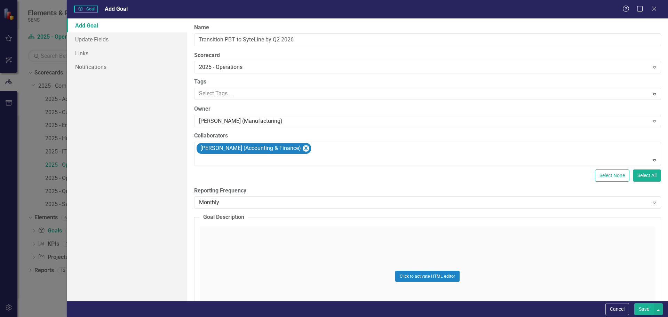
click at [225, 183] on div "ClearPoint Can Do More! How ClearPoint Can Help Close Enterprise plans can auto…" at bounding box center [427, 159] width 481 height 283
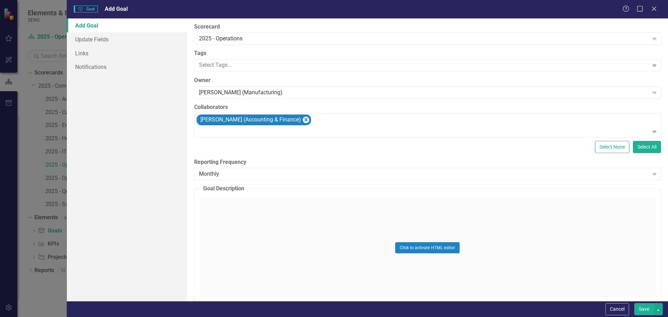
scroll to position [0, 0]
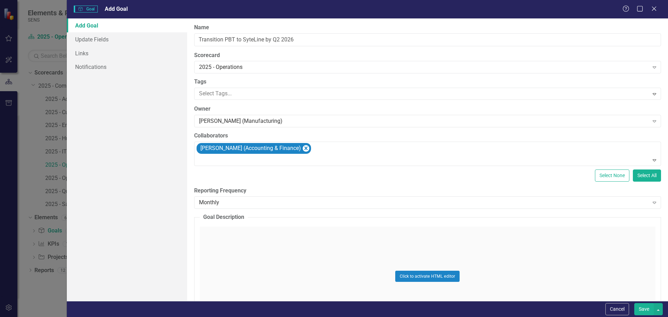
click at [646, 307] on button "Save" at bounding box center [644, 309] width 19 height 12
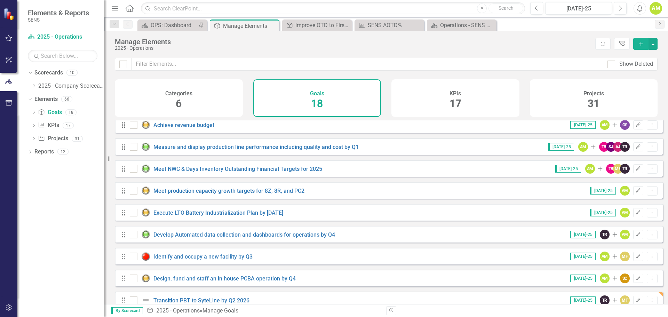
scroll to position [216, 0]
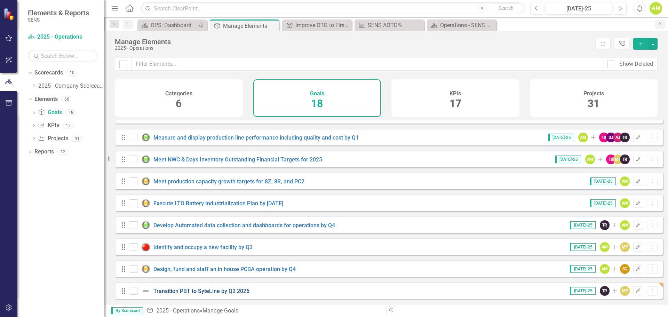
click at [171, 292] on link "Transition PBT to SyteLine by Q2 2026" at bounding box center [201, 291] width 96 height 7
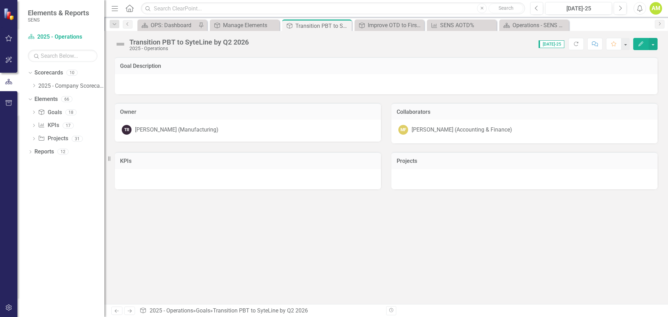
click at [140, 42] on div "Transition PBT to SyteLine by Q2 2026" at bounding box center [188, 42] width 119 height 8
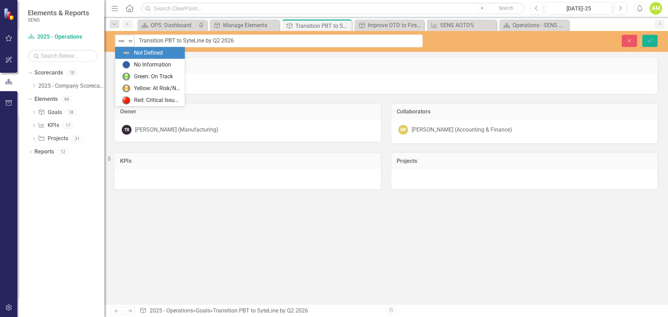
click at [129, 40] on icon "Expand" at bounding box center [130, 41] width 7 height 6
click at [143, 64] on div "No Information" at bounding box center [152, 65] width 37 height 8
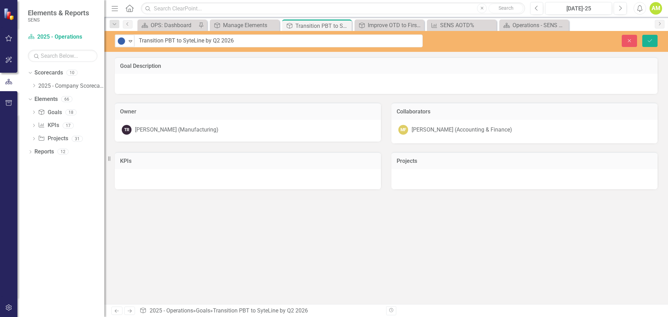
click at [193, 233] on div "Goal Description Owner TR [PERSON_NAME] (Manufacturing) Collaborators MF [PERSO…" at bounding box center [386, 180] width 564 height 247
click at [647, 44] on button "Save" at bounding box center [650, 41] width 15 height 12
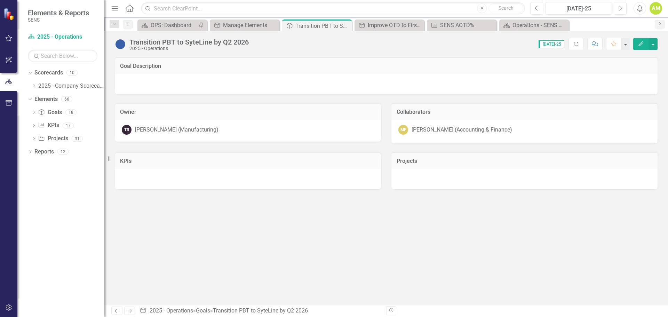
click at [219, 255] on div "Goal Description Owner TR [PERSON_NAME] (Manufacturing) Collaborators MF [PERSO…" at bounding box center [386, 180] width 564 height 247
click at [181, 22] on div "OPS: Dashboard" at bounding box center [174, 25] width 46 height 9
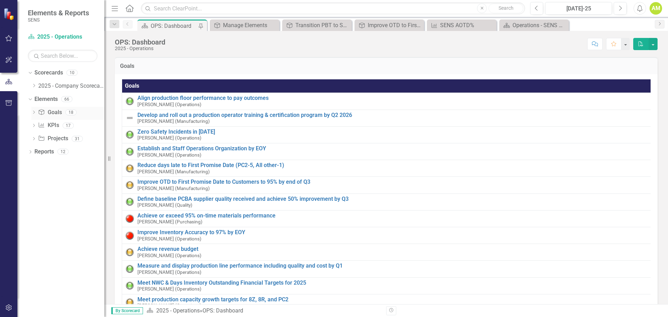
click at [57, 112] on link "Goal Goals" at bounding box center [50, 113] width 24 height 8
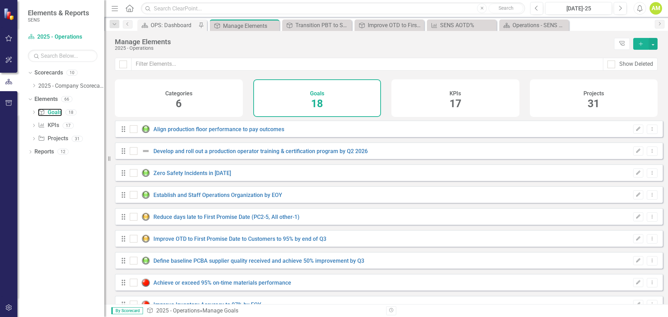
checkbox input "false"
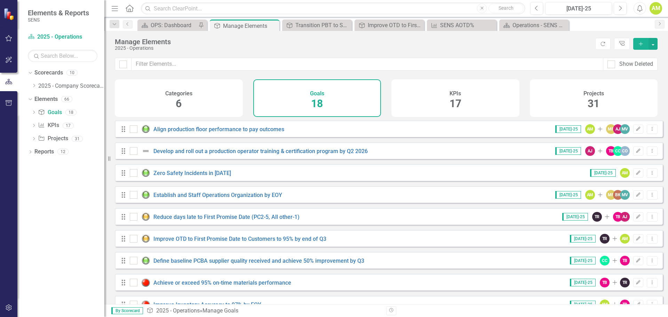
click at [169, 94] on h4 "Categories" at bounding box center [178, 93] width 27 height 6
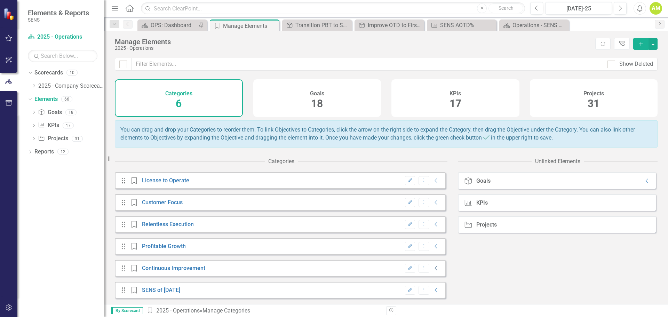
click at [433, 271] on icon "Collapse" at bounding box center [436, 269] width 7 height 6
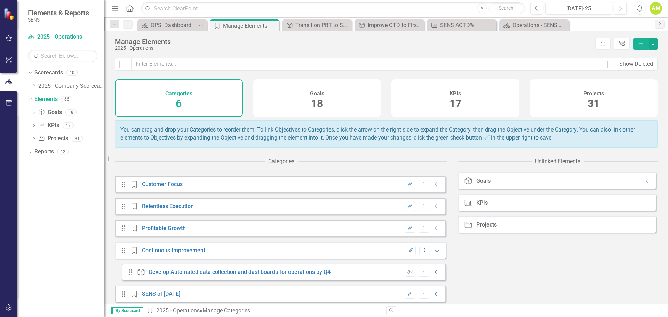
scroll to position [27, 0]
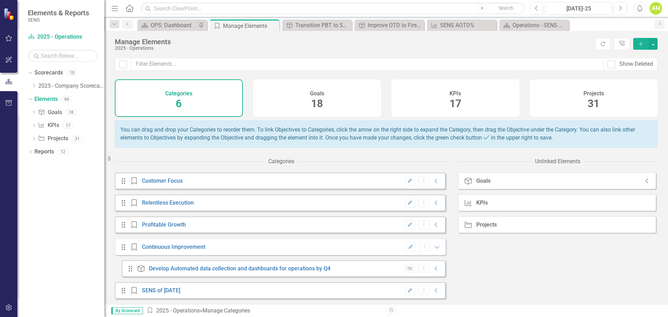
click at [646, 183] on icon at bounding box center [647, 181] width 2 height 5
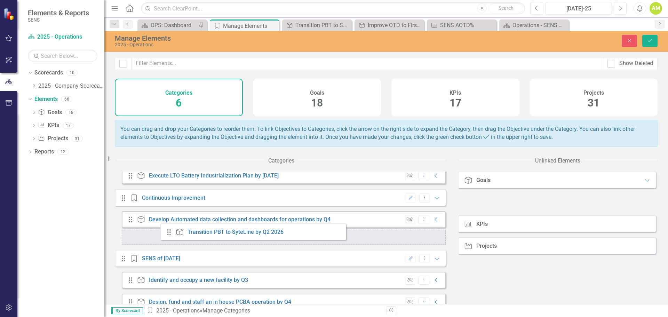
scroll to position [152, 0]
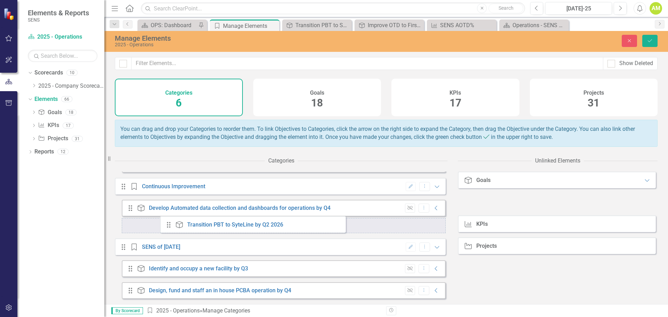
drag, startPoint x: 475, startPoint y: 209, endPoint x: 170, endPoint y: 226, distance: 305.4
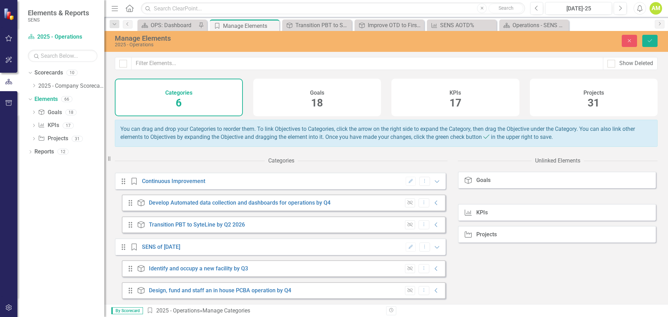
click at [522, 273] on div "Goal Goals KPI KPIs Project Projects" at bounding box center [558, 238] width 200 height 133
click at [651, 46] on button "Save" at bounding box center [650, 41] width 15 height 12
